Goal: Information Seeking & Learning: Learn about a topic

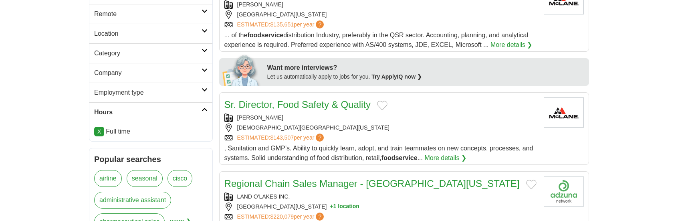
scroll to position [281, 0]
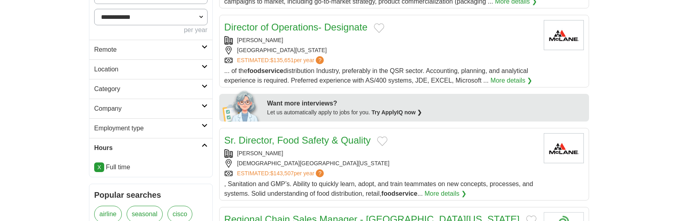
click at [170, 91] on h2 "Category" at bounding box center [147, 89] width 107 height 10
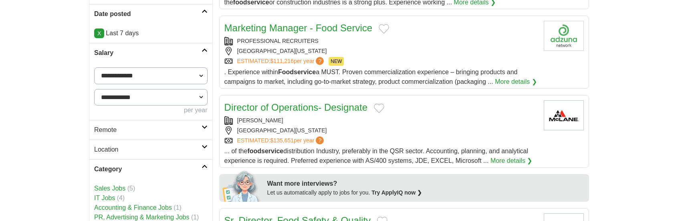
scroll to position [0, 0]
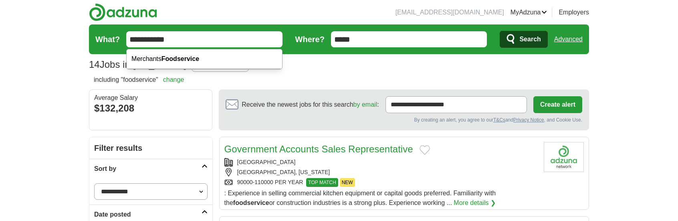
click at [207, 36] on input "**********" at bounding box center [204, 39] width 156 height 16
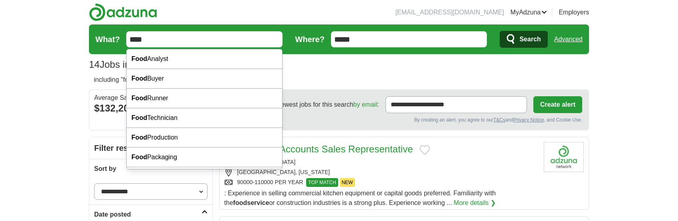
type input "****"
click at [500, 31] on button "Search" at bounding box center [524, 39] width 48 height 17
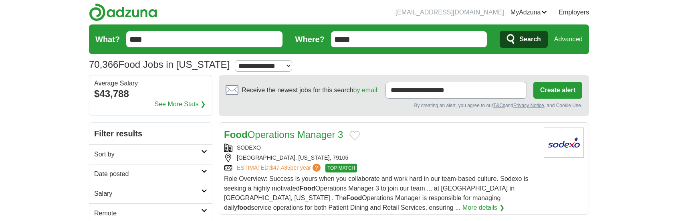
click at [569, 41] on link "Advanced" at bounding box center [569, 39] width 28 height 16
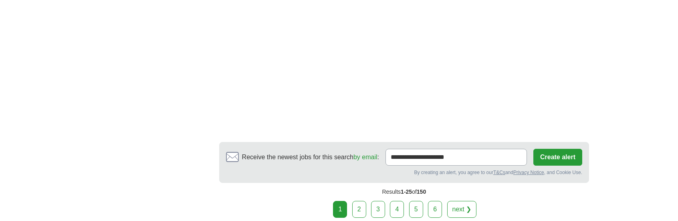
scroll to position [2767, 0]
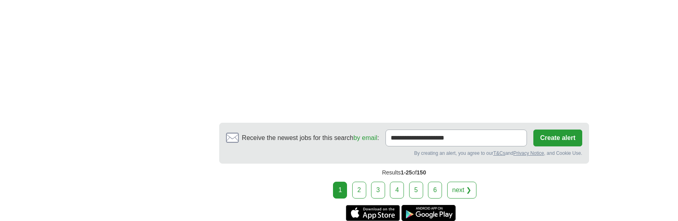
click at [364, 182] on link "2" at bounding box center [359, 190] width 14 height 17
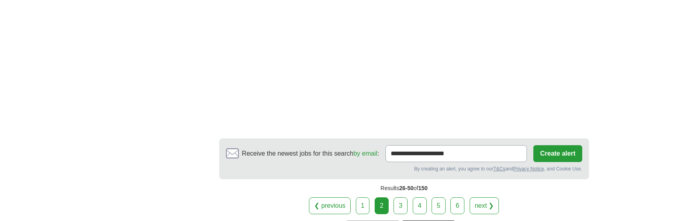
scroll to position [2767, 0]
click at [403, 197] on link "3" at bounding box center [401, 205] width 14 height 17
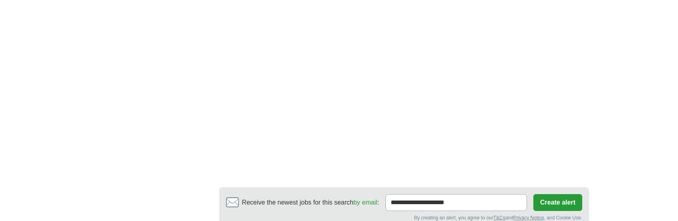
scroll to position [2727, 0]
